Goal: Task Accomplishment & Management: Manage account settings

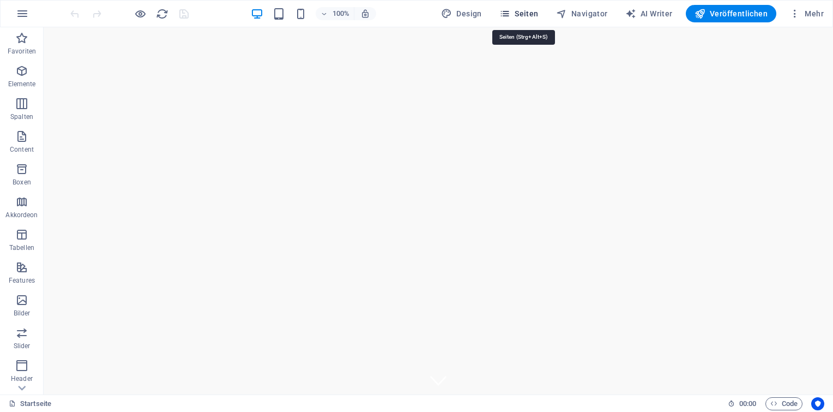
click at [537, 13] on span "Seiten" at bounding box center [518, 13] width 39 height 11
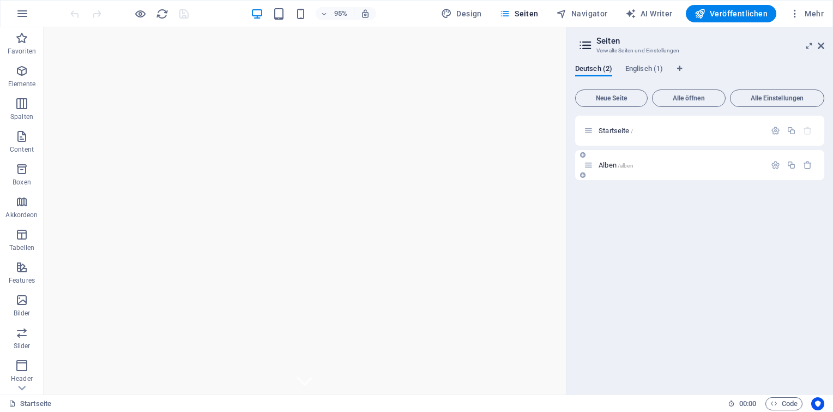
click at [653, 164] on p "Alben /alben" at bounding box center [680, 164] width 164 height 7
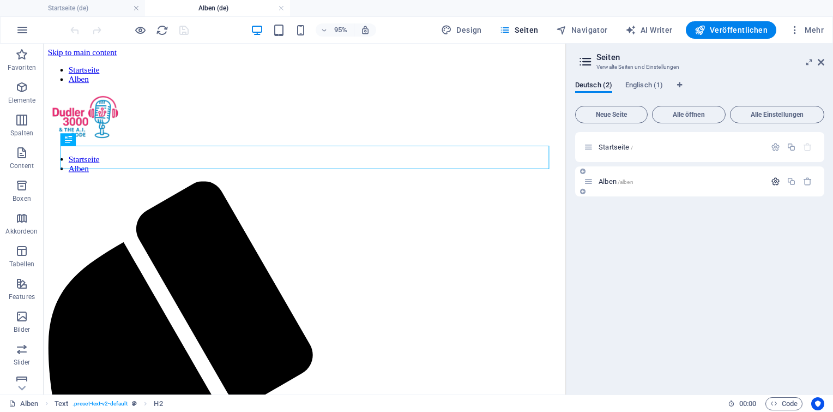
click at [781, 185] on button "button" at bounding box center [775, 181] width 16 height 9
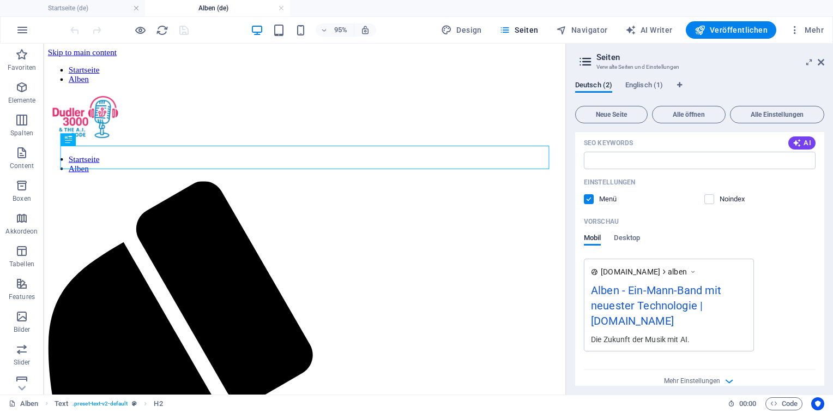
scroll to position [251, 0]
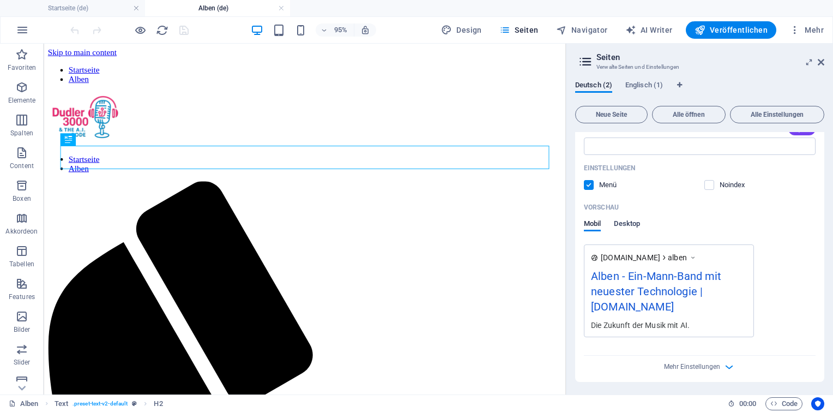
click at [631, 219] on span "Desktop" at bounding box center [627, 224] width 26 height 15
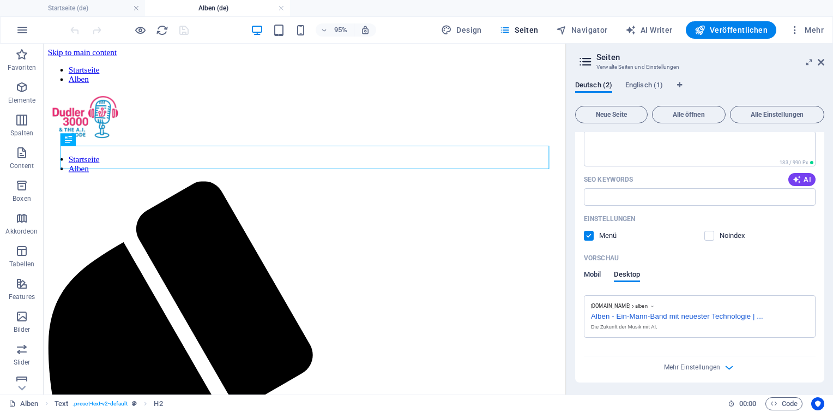
click at [595, 277] on span "Mobil" at bounding box center [592, 275] width 17 height 15
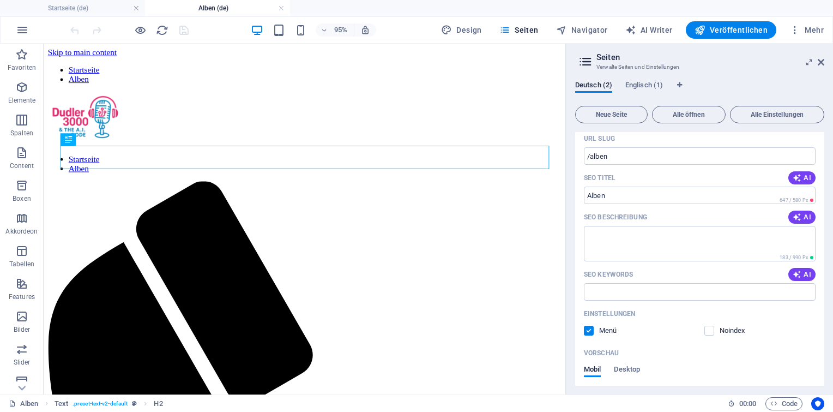
scroll to position [0, 0]
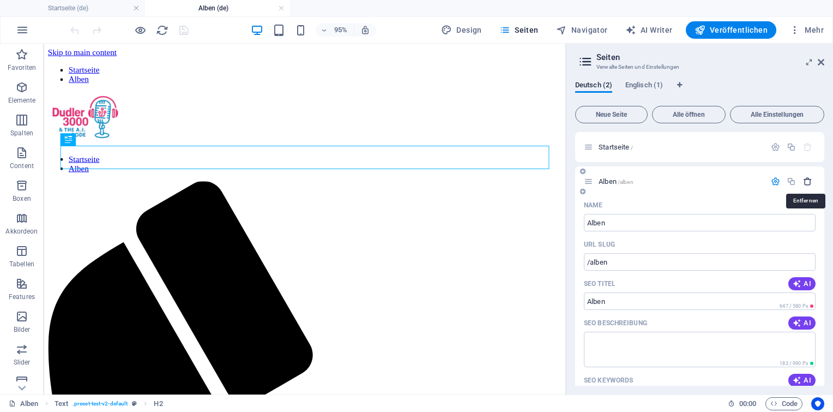
click at [805, 181] on icon "button" at bounding box center [807, 181] width 9 height 9
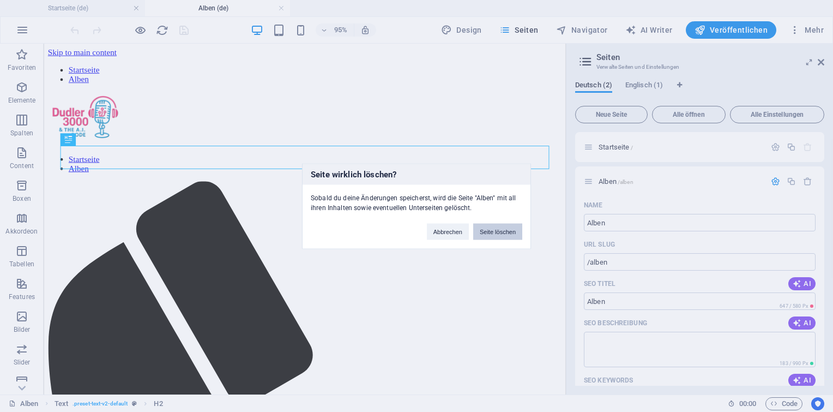
click at [495, 234] on button "Seite löschen" at bounding box center [497, 231] width 49 height 16
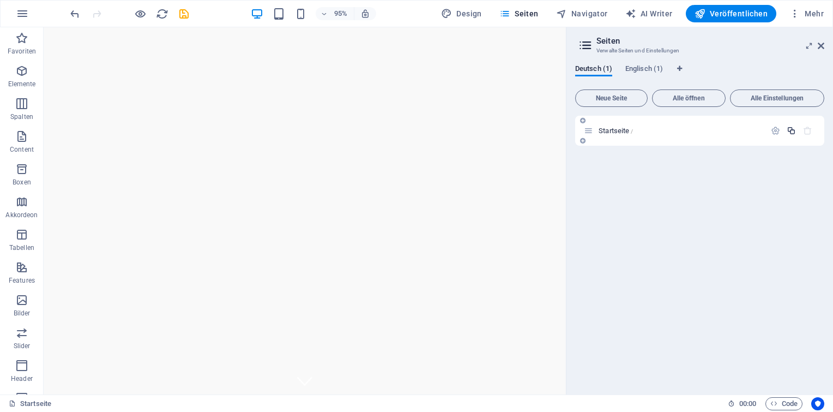
click at [793, 130] on icon "button" at bounding box center [791, 130] width 9 height 9
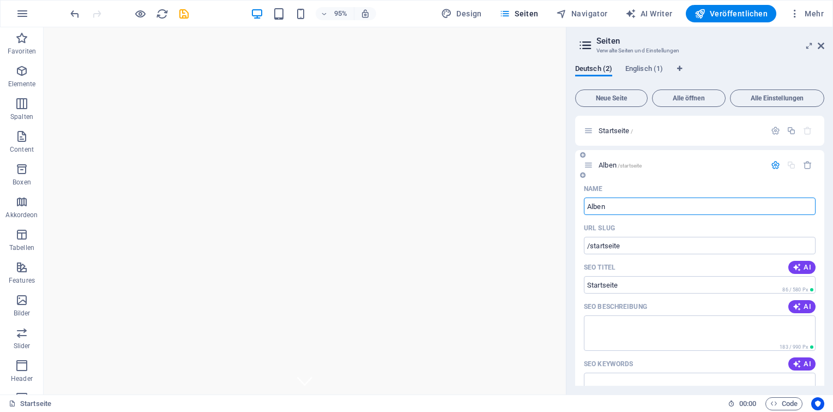
type input "Alben"
click at [676, 232] on div "URL SLUG" at bounding box center [700, 227] width 232 height 17
click at [610, 244] on input "/startseite" at bounding box center [700, 245] width 232 height 17
type input "/alben"
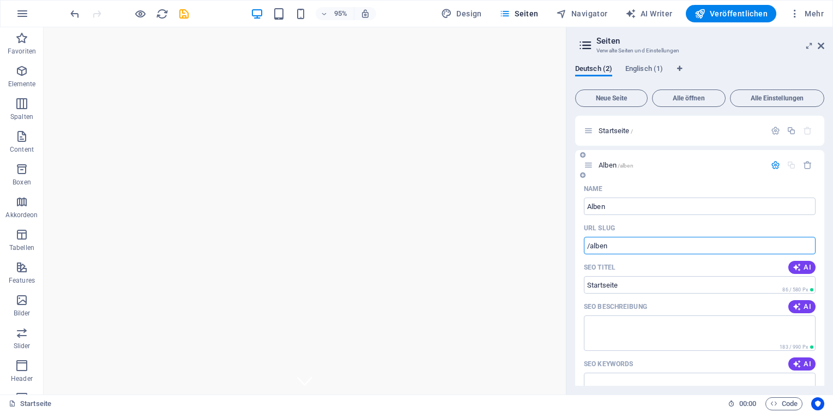
click at [666, 220] on div "URL SLUG" at bounding box center [700, 227] width 232 height 17
click at [706, 161] on p "Alben /alben" at bounding box center [680, 164] width 164 height 7
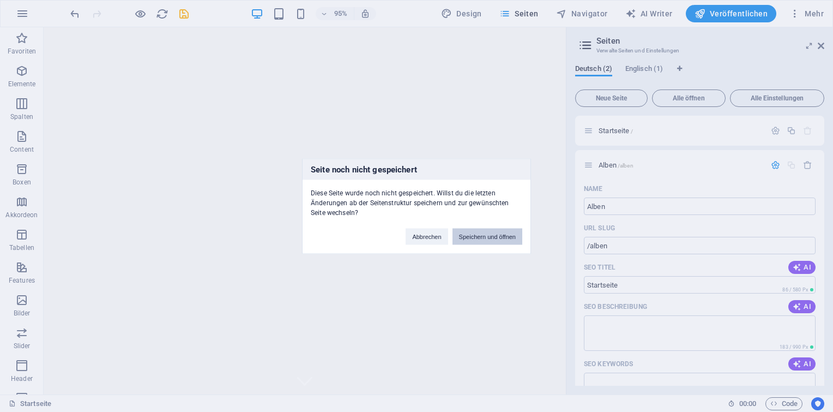
click at [510, 239] on button "Speichern und öffnen" at bounding box center [487, 236] width 70 height 16
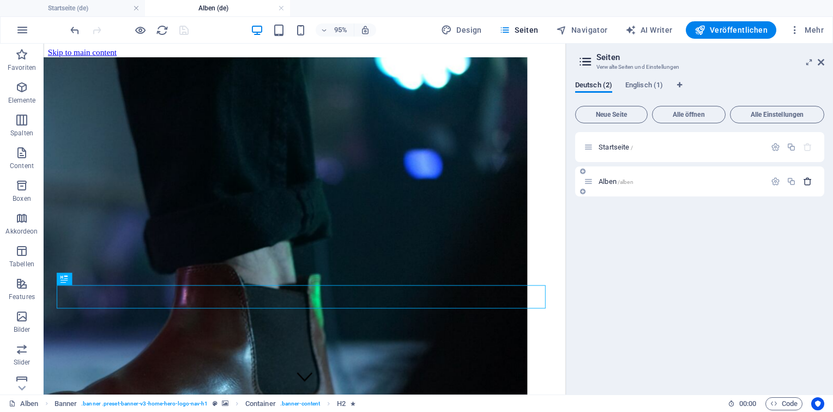
click at [809, 184] on icon "button" at bounding box center [807, 181] width 9 height 9
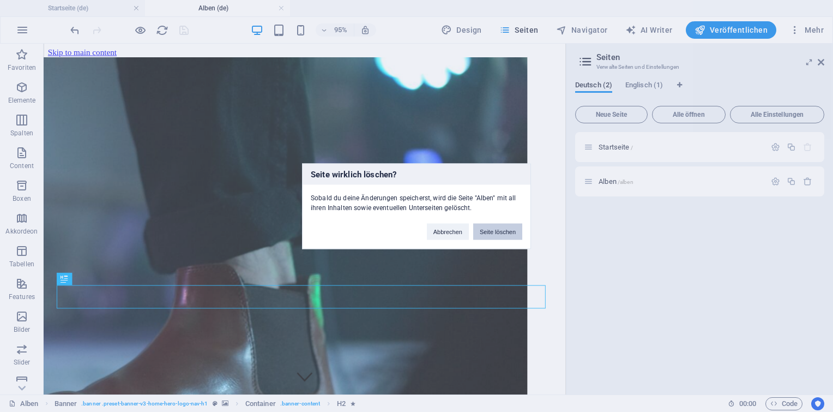
click at [488, 233] on button "Seite löschen" at bounding box center [497, 231] width 49 height 16
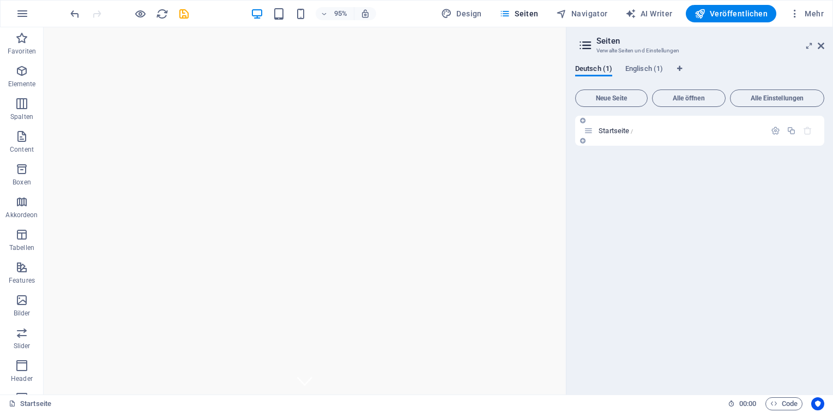
click at [666, 129] on p "Startseite /" at bounding box center [680, 130] width 164 height 7
click at [582, 141] on icon at bounding box center [582, 140] width 5 height 7
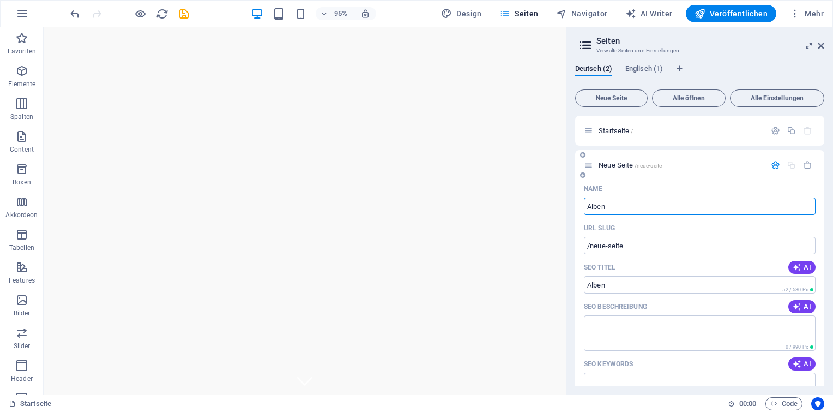
type input "Alben"
type input "/alben"
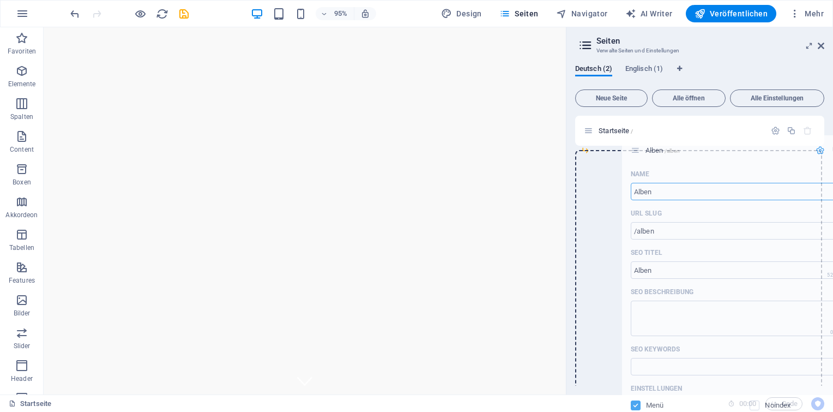
drag, startPoint x: 587, startPoint y: 164, endPoint x: 637, endPoint y: 149, distance: 52.4
click at [637, 149] on div "Startseite / Alben /alben Name Alben ​ URL SLUG /alben ​ SEO Titel AI ​ 52 / 58…" at bounding box center [699, 338] width 249 height 444
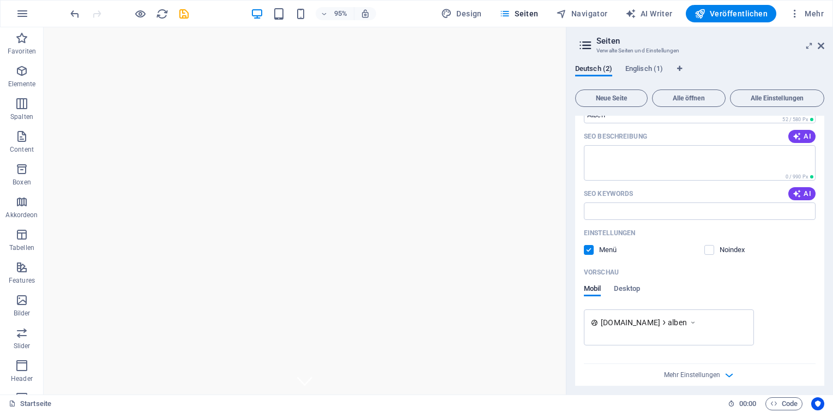
scroll to position [166, 0]
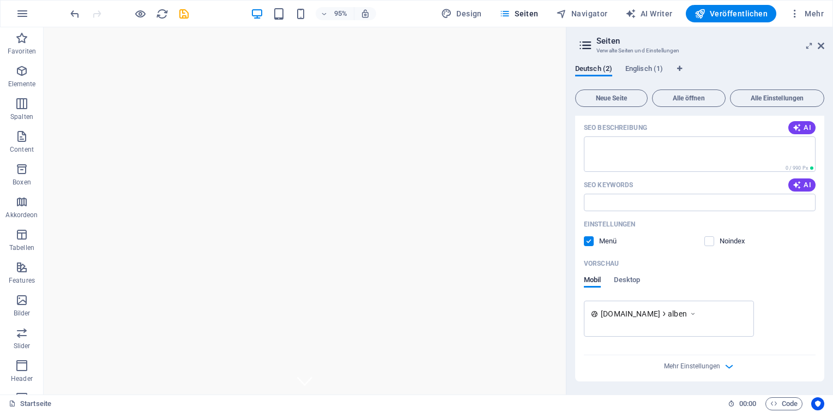
click at [722, 373] on div "Name Alben ​ URL SLUG /alben ​ SEO Titel AI ​ 52 / 580 Px SEO Beschreibung AI ​…" at bounding box center [699, 191] width 249 height 380
click at [724, 364] on icon "button" at bounding box center [729, 366] width 13 height 13
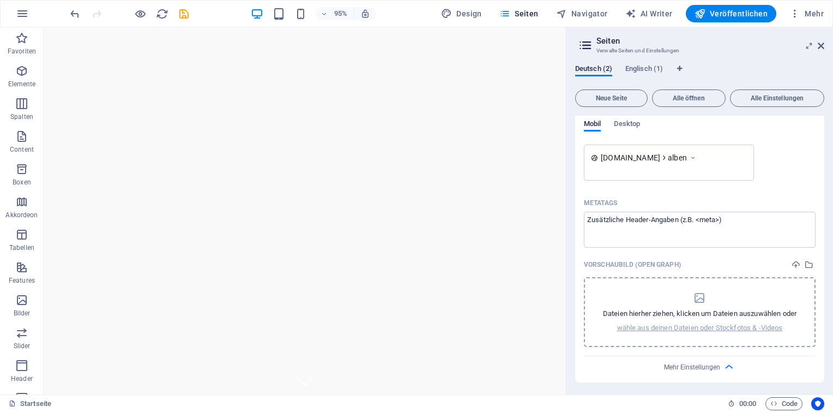
scroll to position [0, 0]
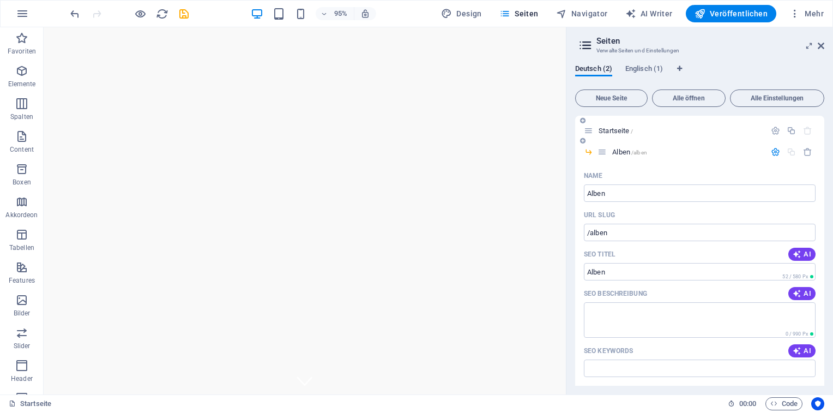
click at [637, 128] on p "Startseite /" at bounding box center [680, 130] width 164 height 7
click at [628, 153] on span "Alben /alben" at bounding box center [629, 152] width 35 height 8
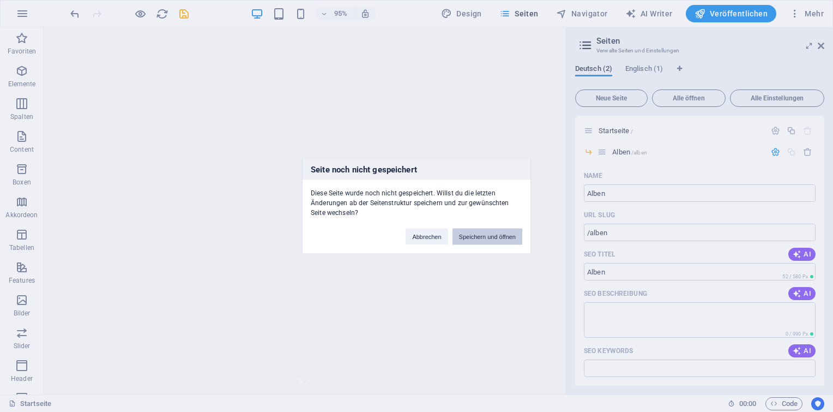
click at [495, 234] on button "Speichern und öffnen" at bounding box center [487, 236] width 70 height 16
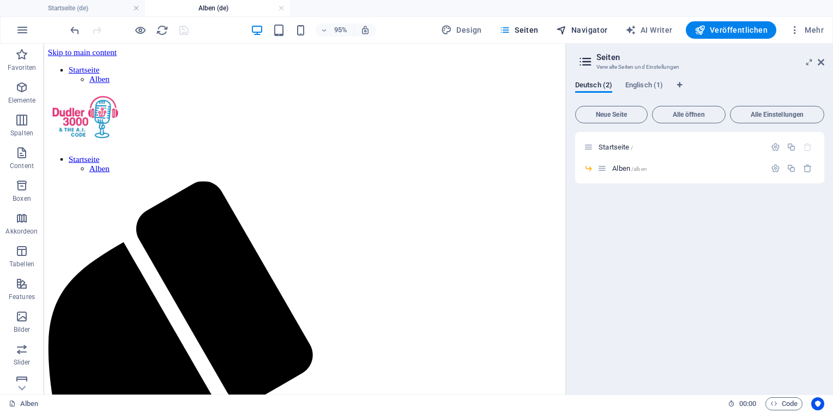
click at [573, 32] on span "Navigator" at bounding box center [582, 30] width 52 height 11
